Goal: Connect with others: Connect with others

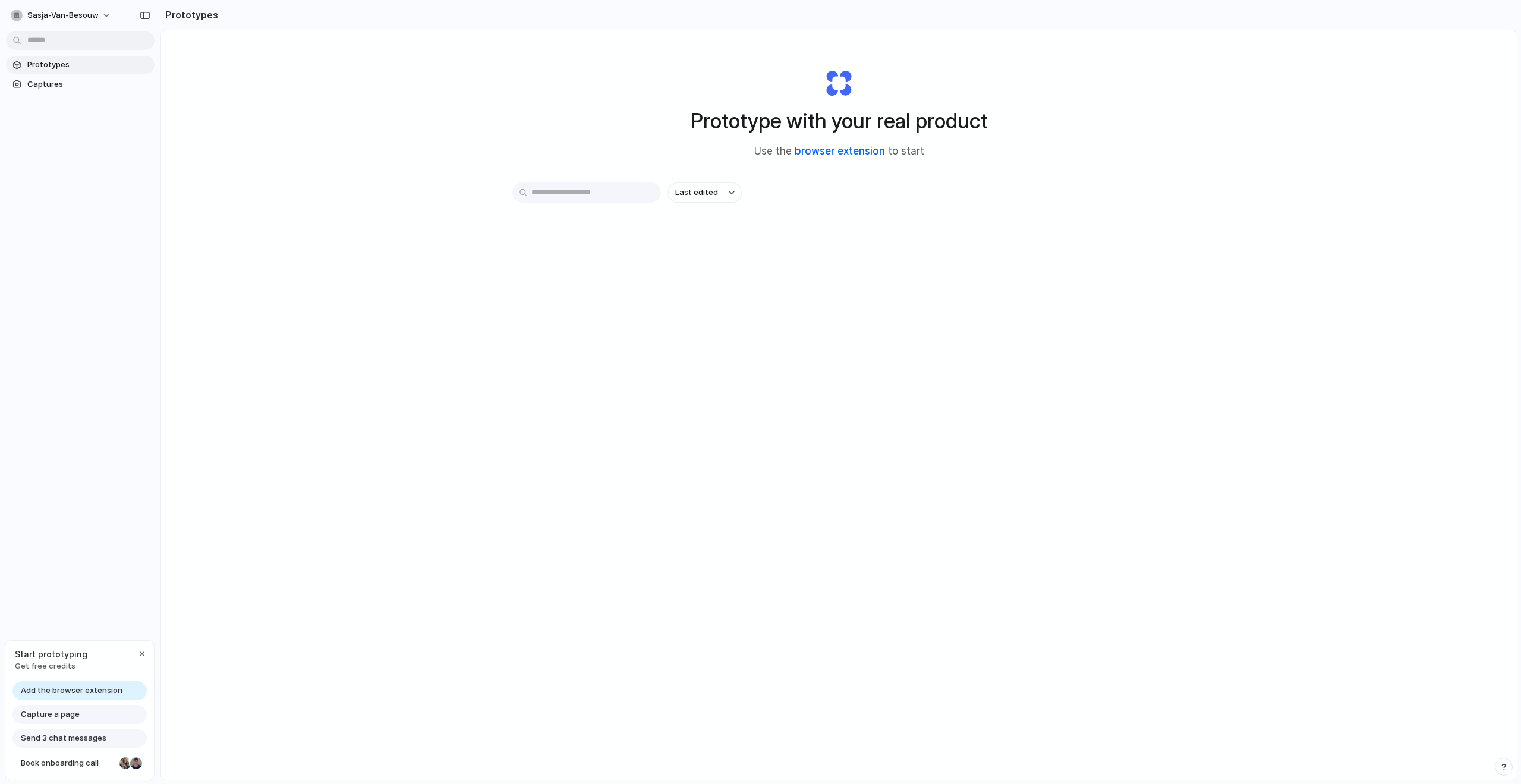
click at [832, 154] on link "browser extension" at bounding box center [840, 150] width 90 height 12
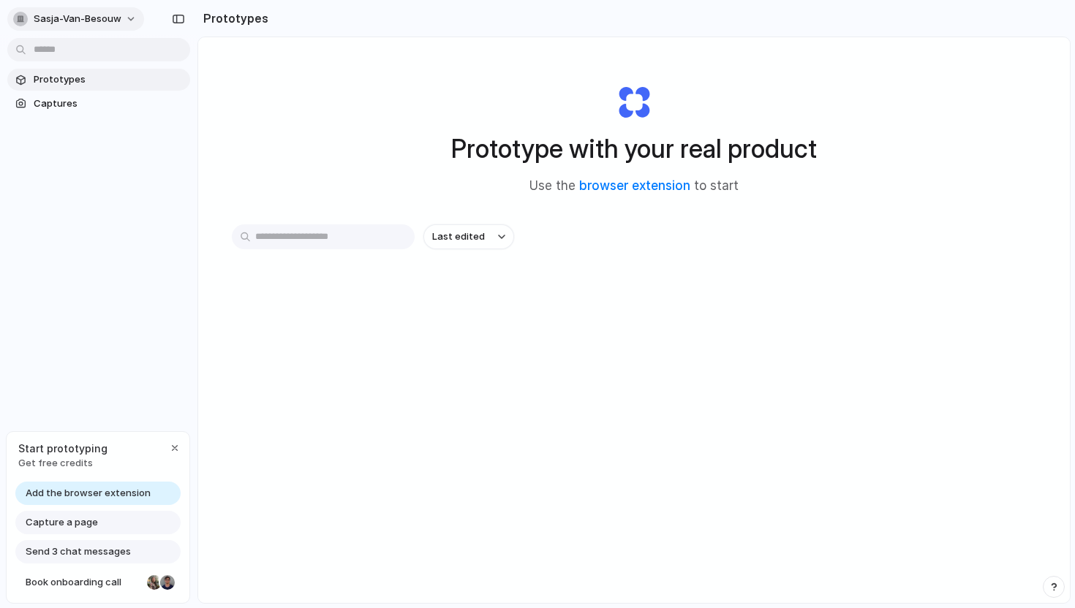
click at [125, 14] on button "sasja-van-besouw" at bounding box center [75, 18] width 137 height 23
click at [63, 124] on span "Sign out" at bounding box center [53, 122] width 39 height 15
click at [113, 17] on span "sasja-van-besouw" at bounding box center [78, 19] width 88 height 15
click at [72, 74] on span "Invite members" at bounding box center [69, 75] width 70 height 15
